Goal: Book appointment/travel/reservation

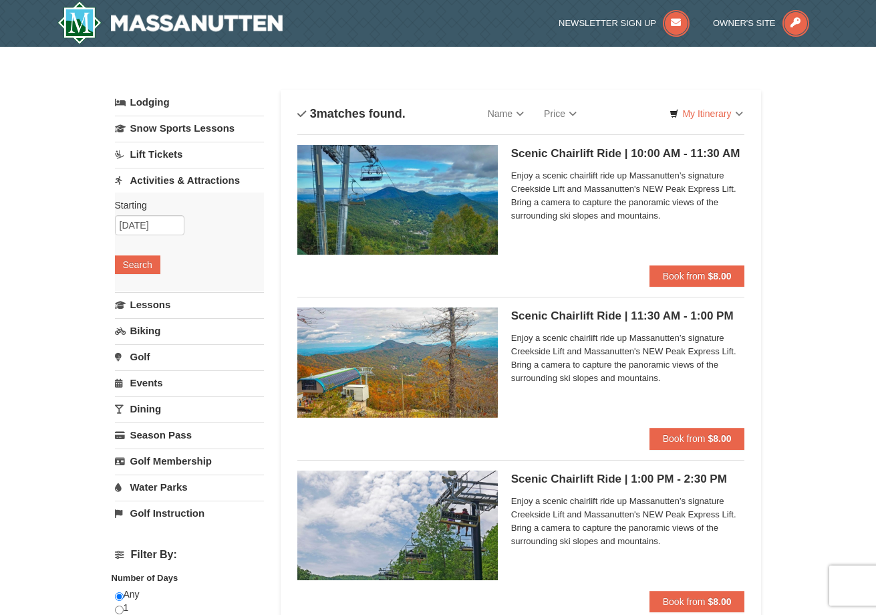
select select "9"
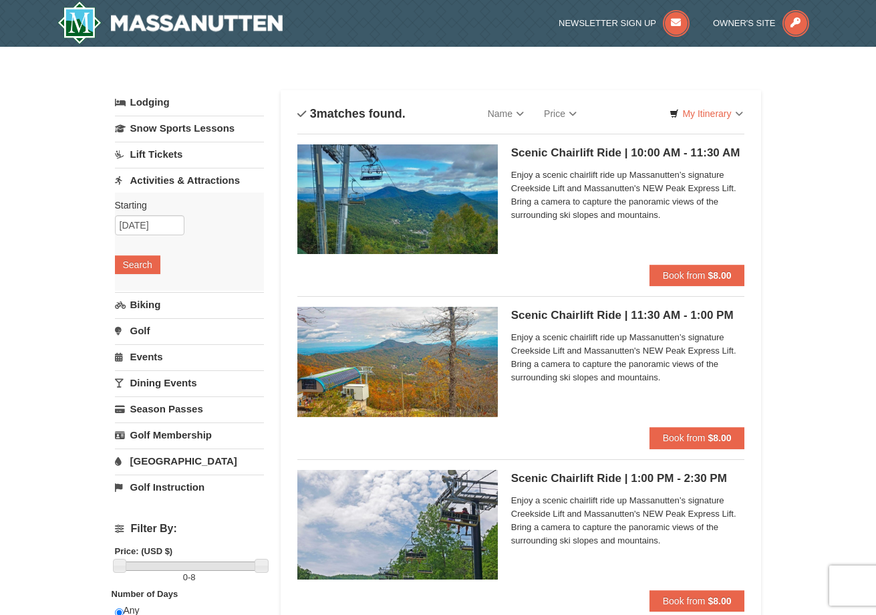
click at [823, 235] on div "× Categories List Filter My Itinerary Questions? 1-540-289-9441 Lodging Arrival…" at bounding box center [438, 535] width 876 height 976
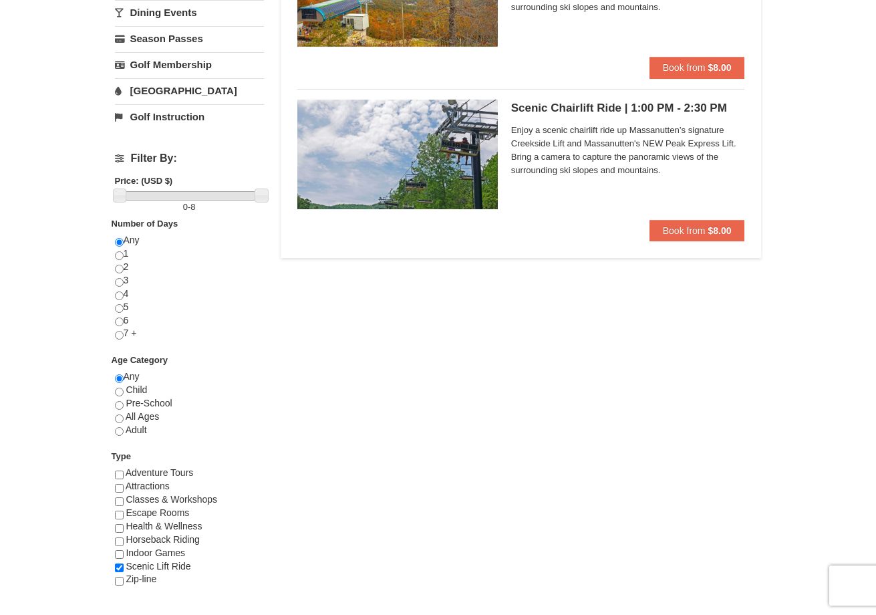
scroll to position [370, 0]
click at [118, 428] on input "radio" at bounding box center [119, 431] width 9 height 9
radio input "true"
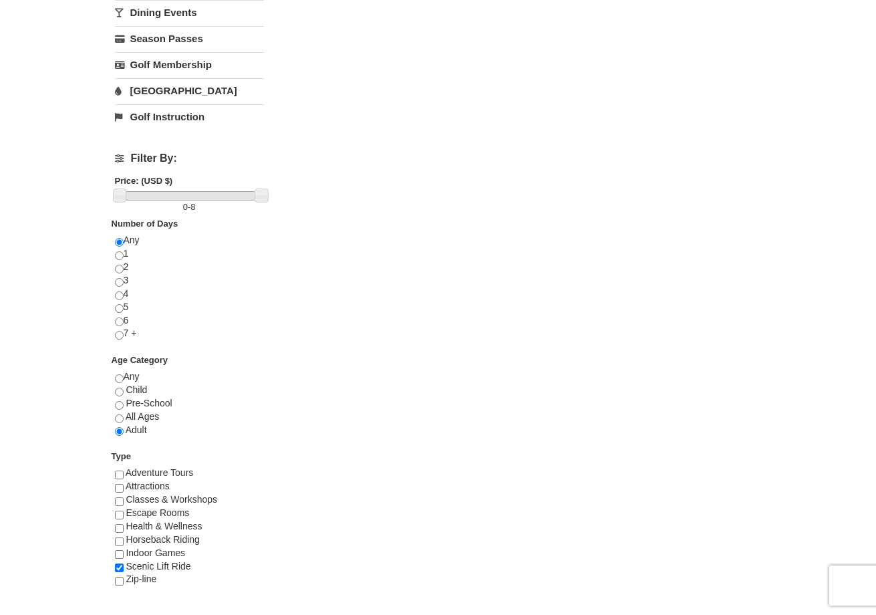
click at [120, 537] on input "checkbox" at bounding box center [119, 541] width 9 height 9
checkbox input "true"
click at [118, 484] on input "checkbox" at bounding box center [119, 488] width 9 height 9
checkbox input "true"
click at [119, 470] on input "checkbox" at bounding box center [119, 474] width 9 height 9
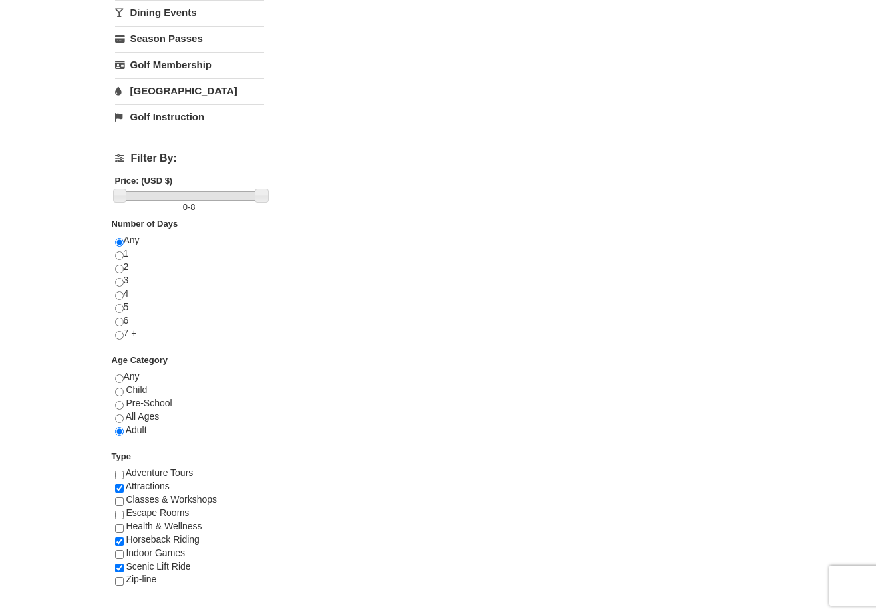
checkbox input "true"
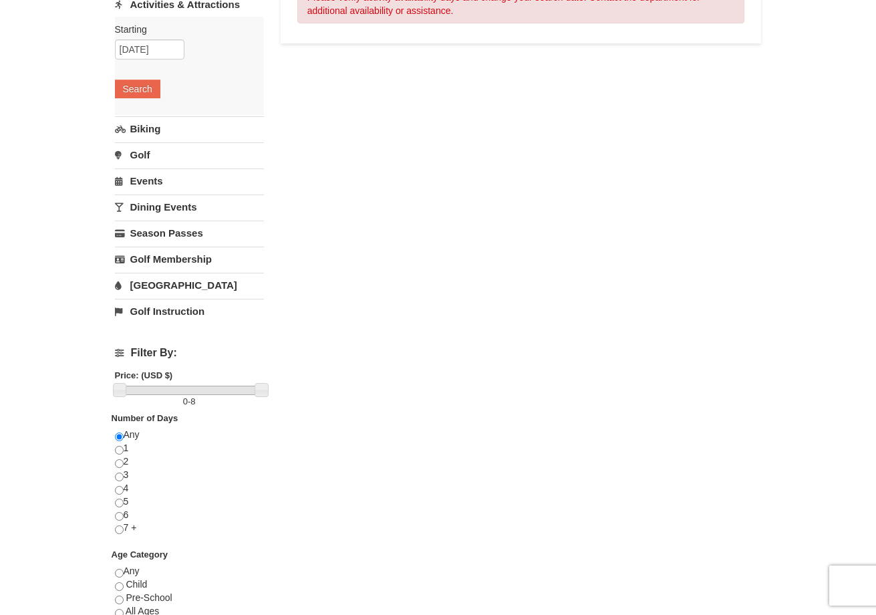
scroll to position [177, 0]
click at [115, 567] on input "radio" at bounding box center [119, 571] width 9 height 9
radio input "true"
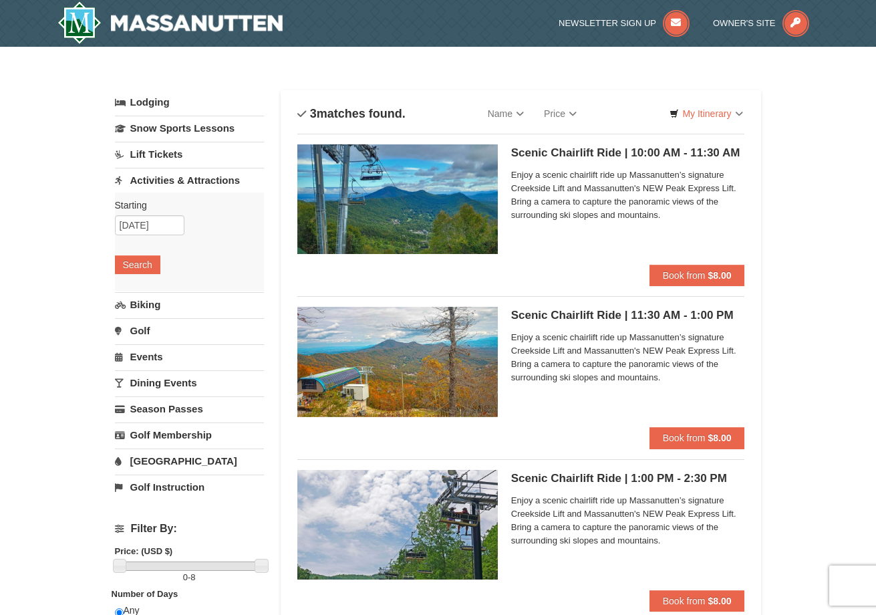
scroll to position [0, 0]
click at [172, 178] on link "Activities & Attractions" at bounding box center [189, 180] width 149 height 25
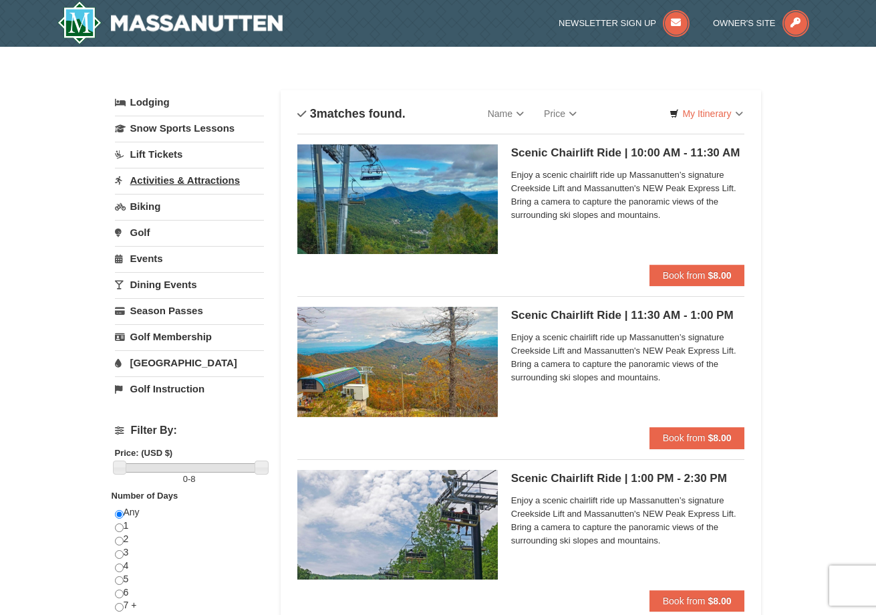
click at [173, 182] on link "Activities & Attractions" at bounding box center [189, 180] width 149 height 25
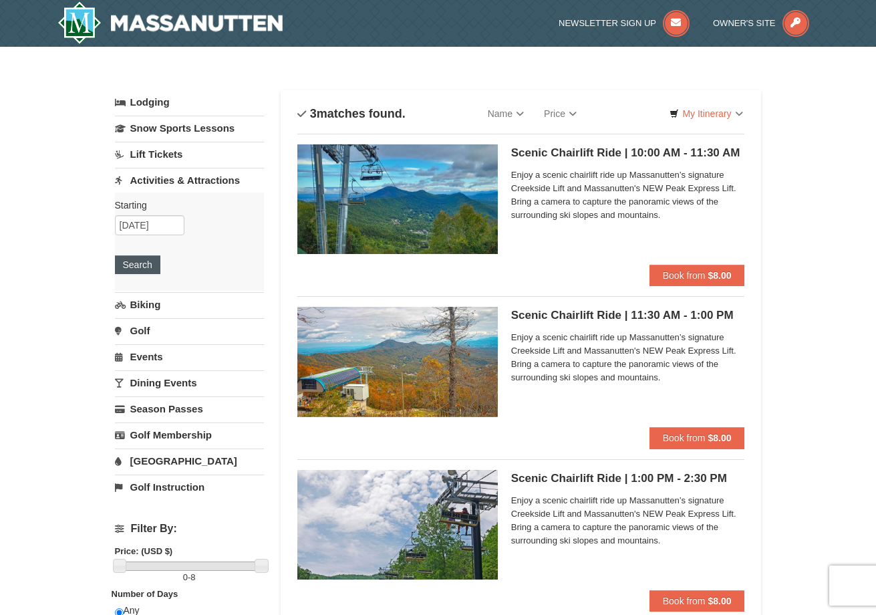
click at [142, 262] on button "Search" at bounding box center [137, 264] width 45 height 19
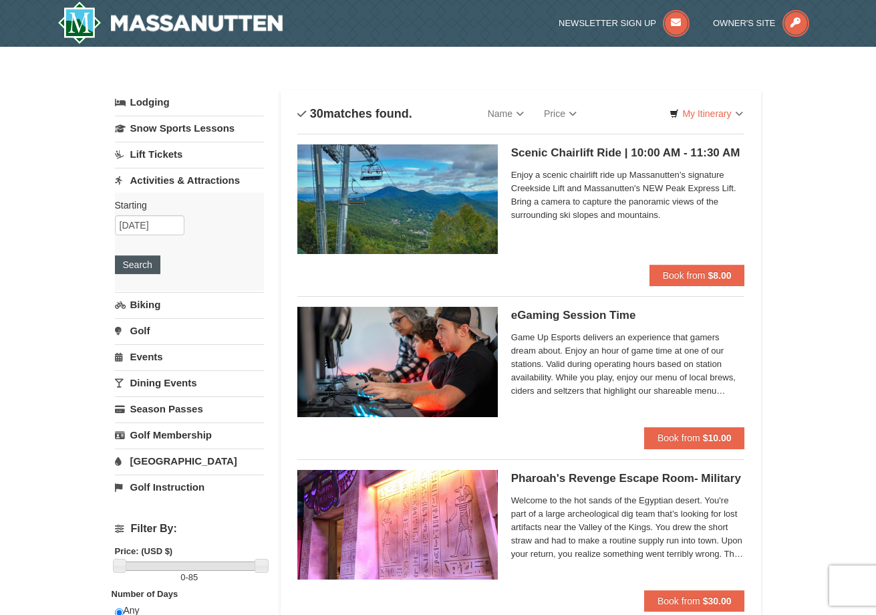
click at [134, 267] on button "Search" at bounding box center [137, 264] width 45 height 19
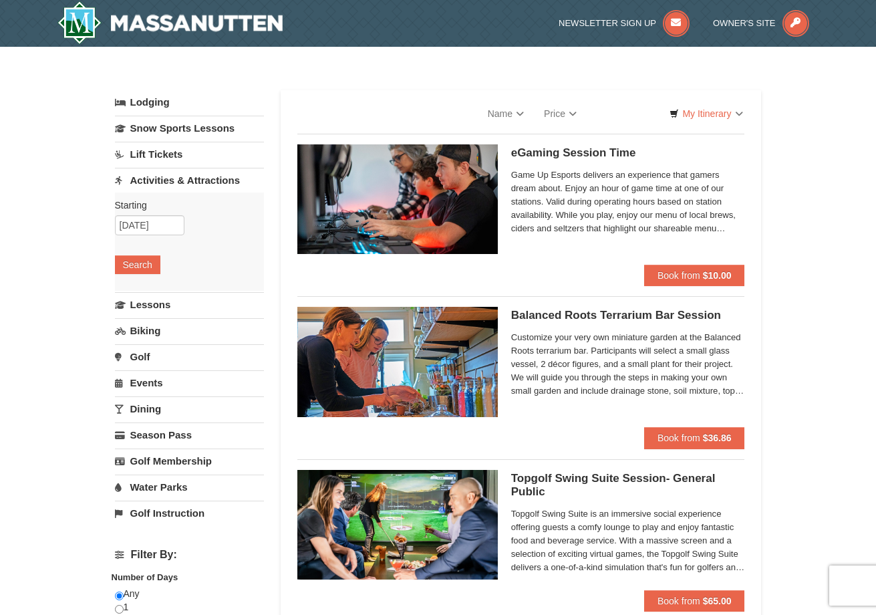
select select "9"
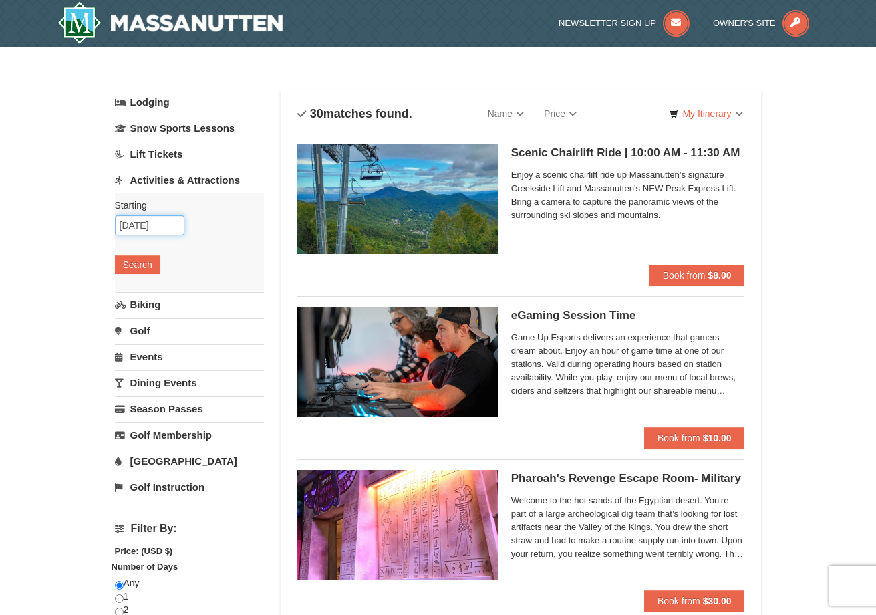
click at [148, 227] on input "[DATE]" at bounding box center [150, 225] width 70 height 20
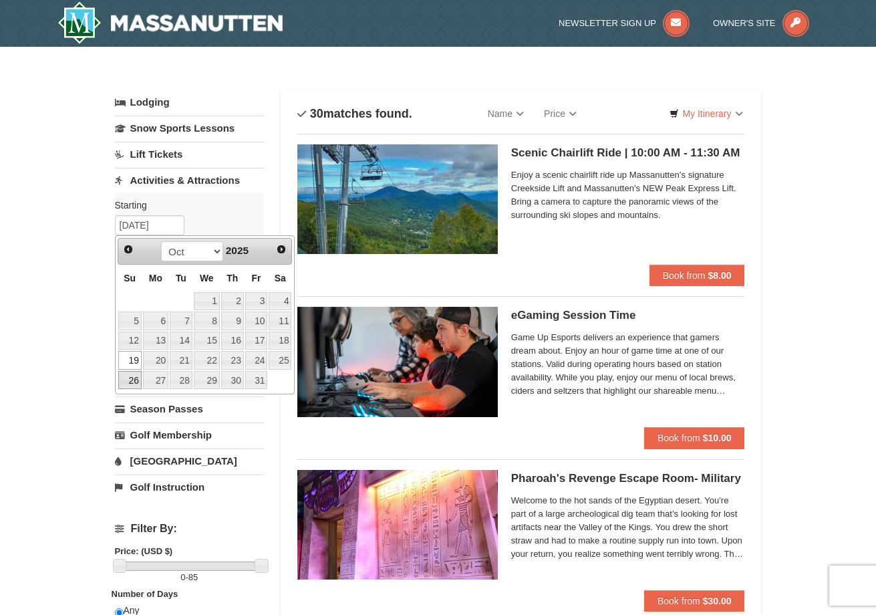
click at [128, 381] on link "26" at bounding box center [129, 380] width 23 height 19
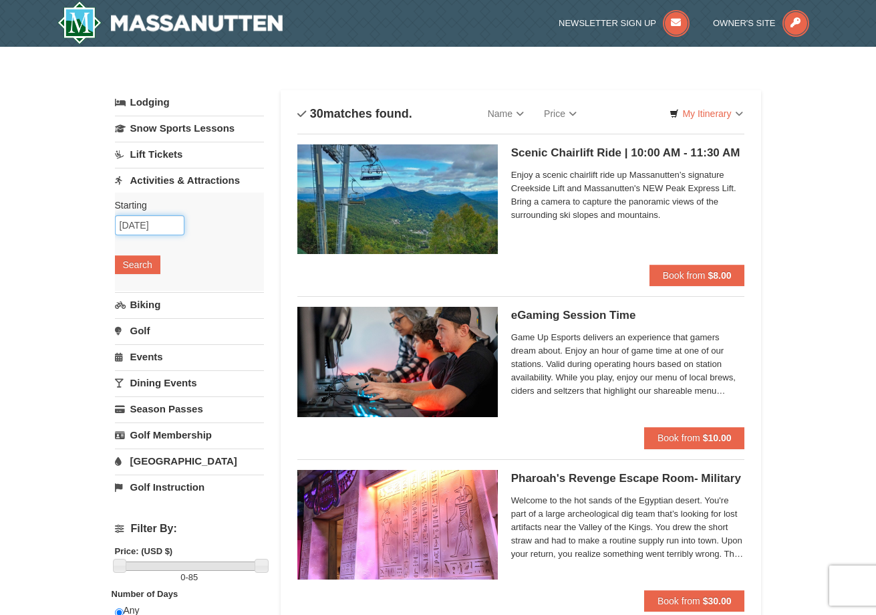
click at [134, 229] on input "[DATE]" at bounding box center [150, 225] width 70 height 20
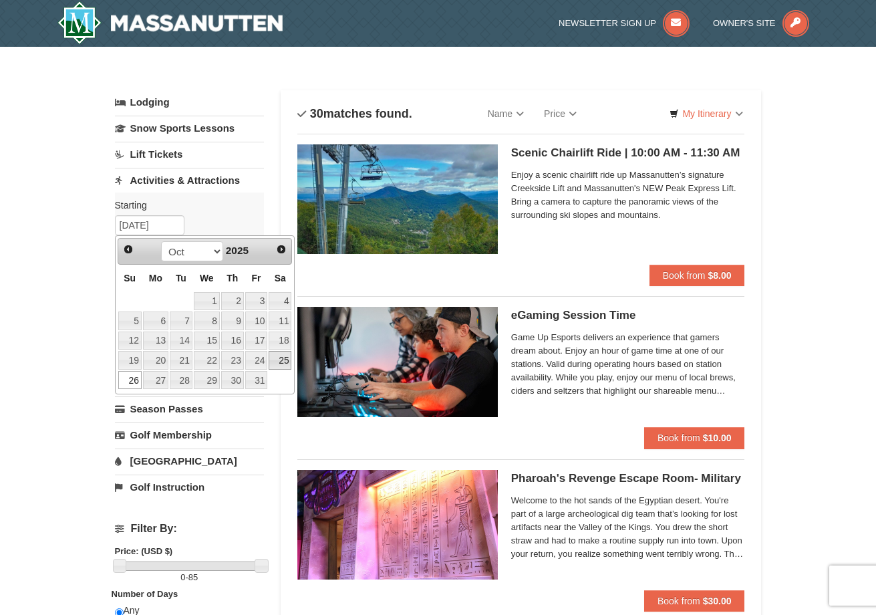
click at [286, 360] on link "25" at bounding box center [280, 360] width 23 height 19
type input "[DATE]"
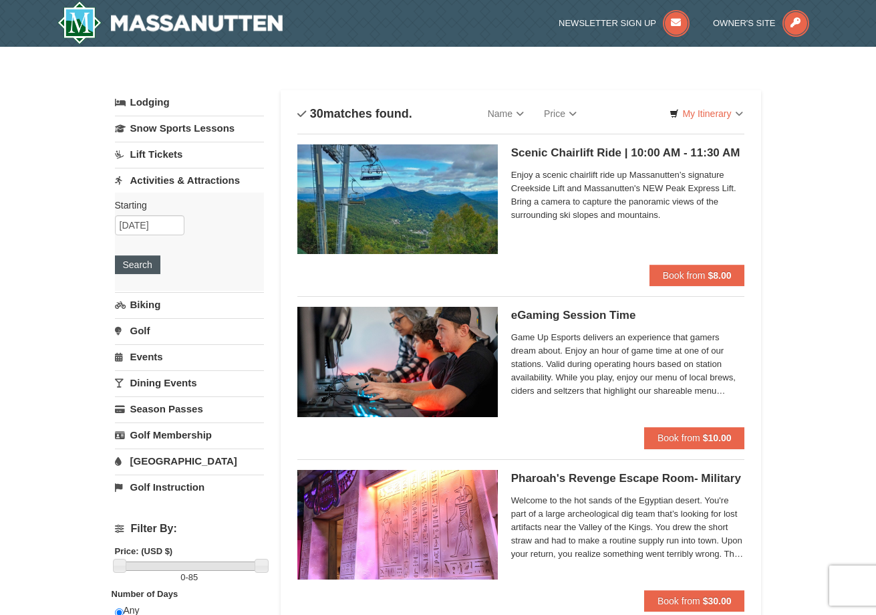
click at [149, 264] on button "Search" at bounding box center [137, 264] width 45 height 19
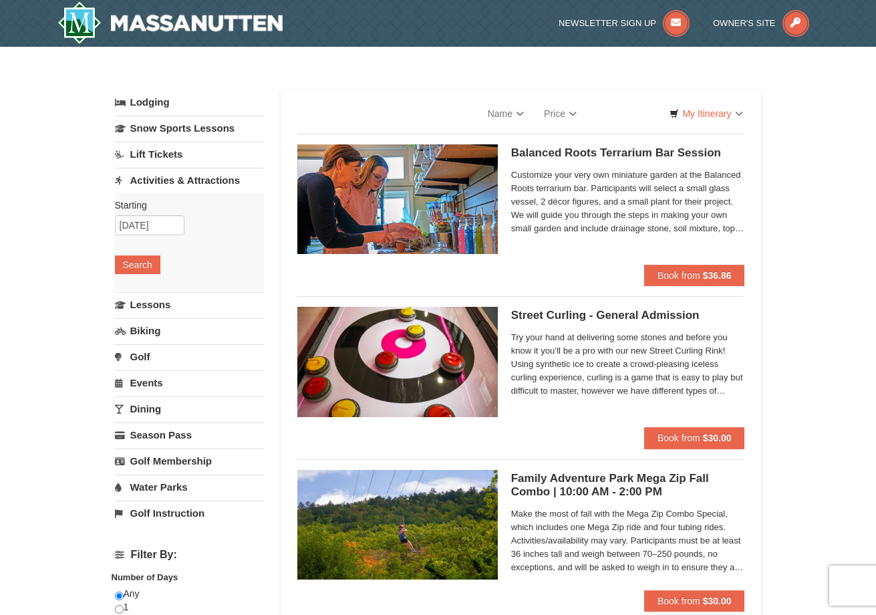
select select "9"
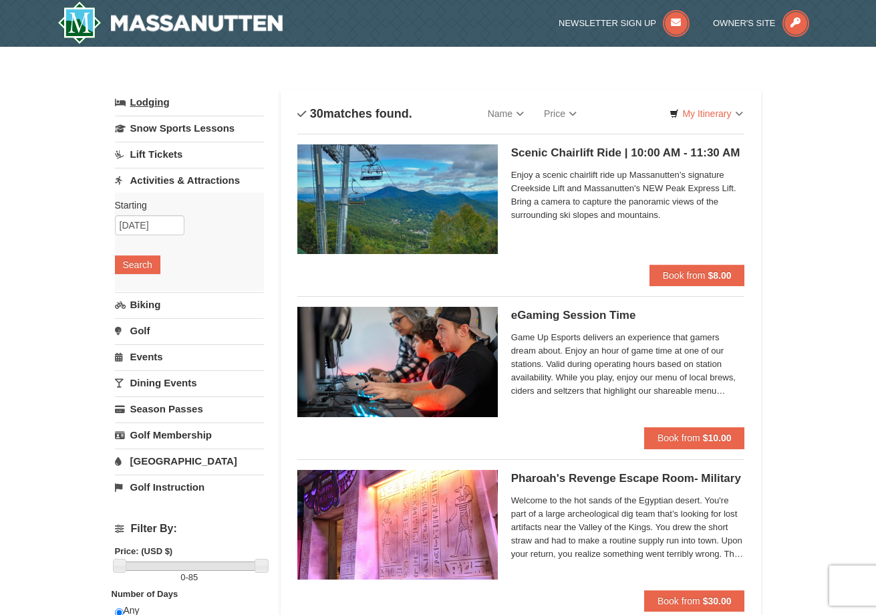
click at [145, 104] on link "Lodging" at bounding box center [189, 102] width 149 height 24
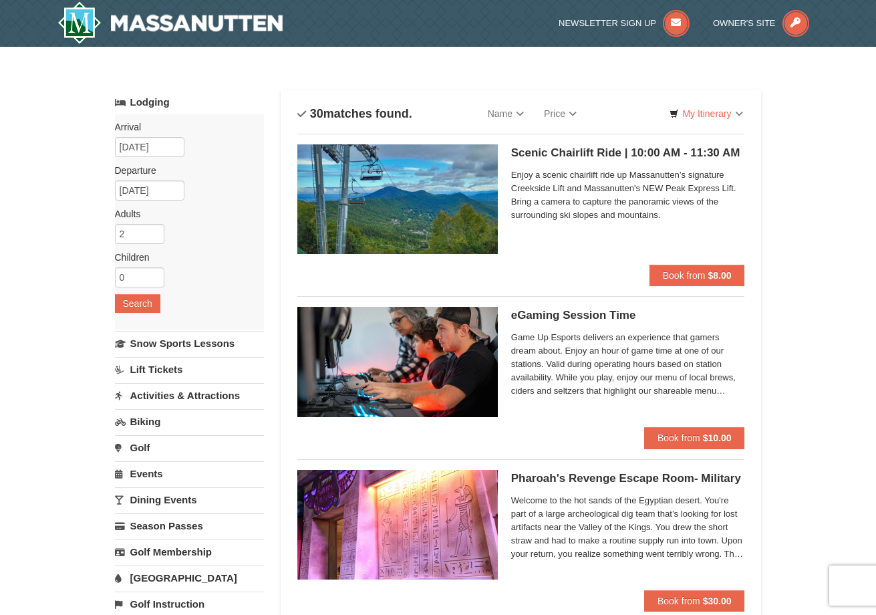
click at [169, 33] on img at bounding box center [170, 22] width 226 height 43
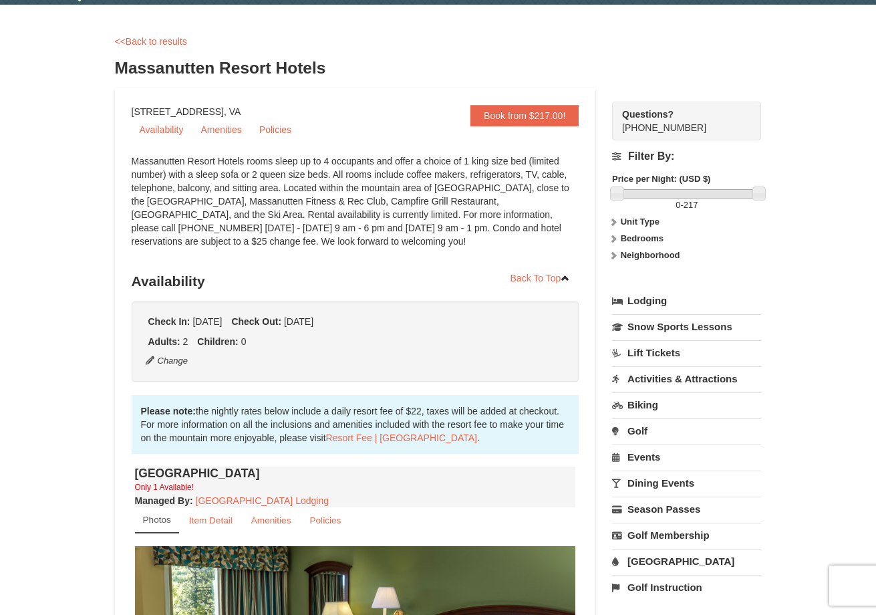
scroll to position [43, 0]
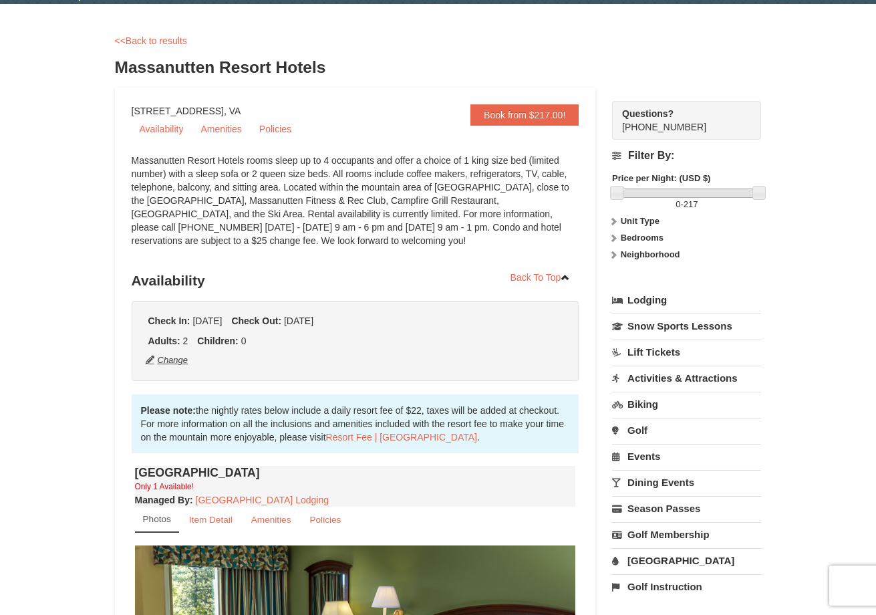
click at [166, 358] on button "Change" at bounding box center [167, 360] width 44 height 15
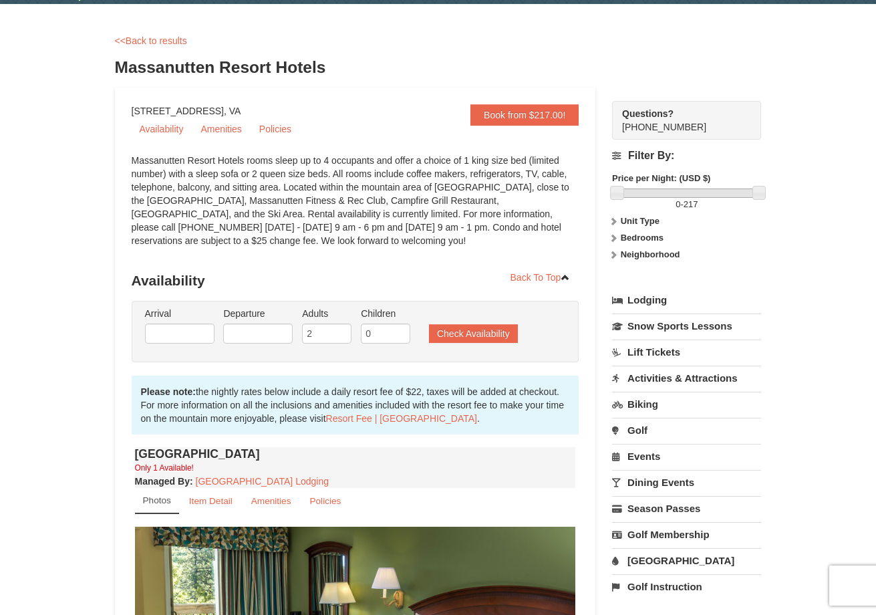
type input "[DATE]"
click at [329, 340] on input "2" at bounding box center [326, 333] width 49 height 20
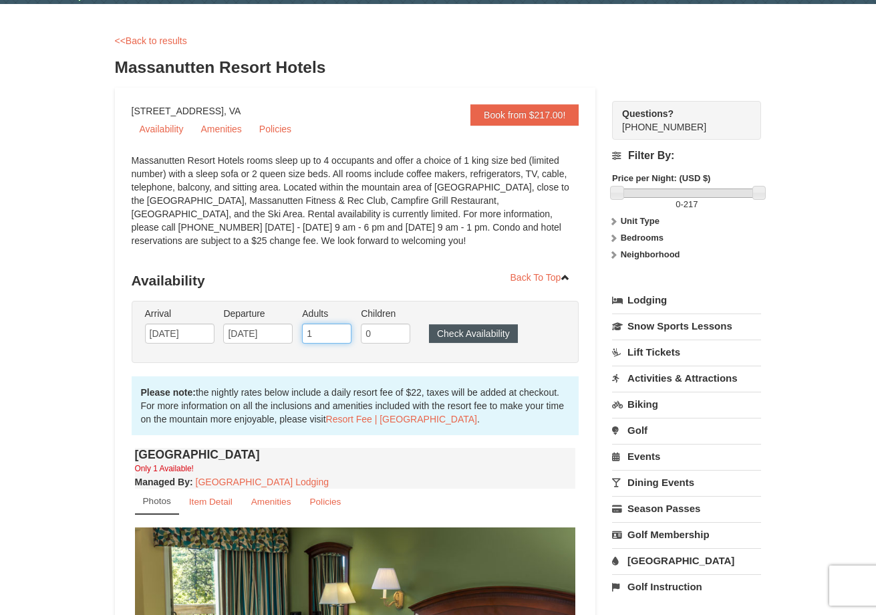
type input "1"
click at [462, 331] on button "Check Availability" at bounding box center [473, 333] width 89 height 19
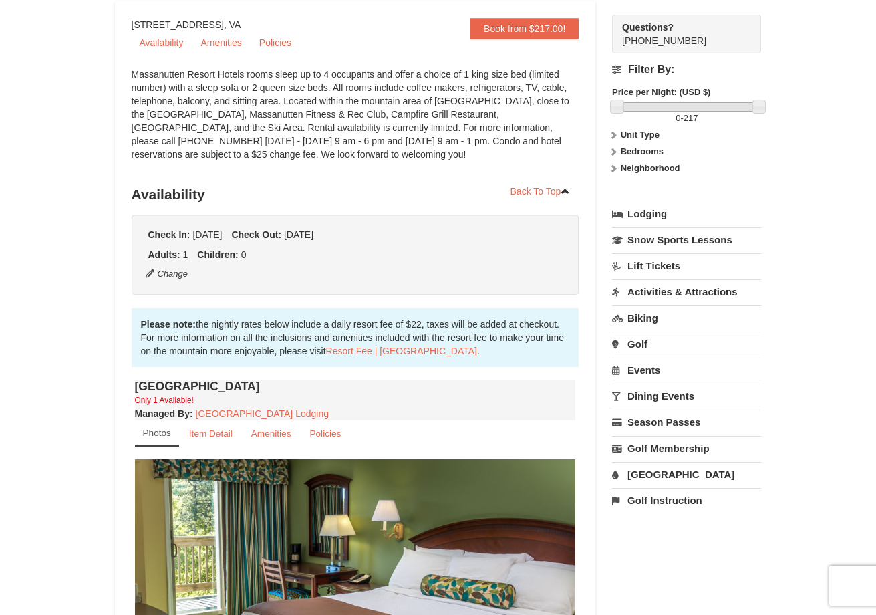
scroll to position [120, 0]
